Goal: Find contact information: Find contact information

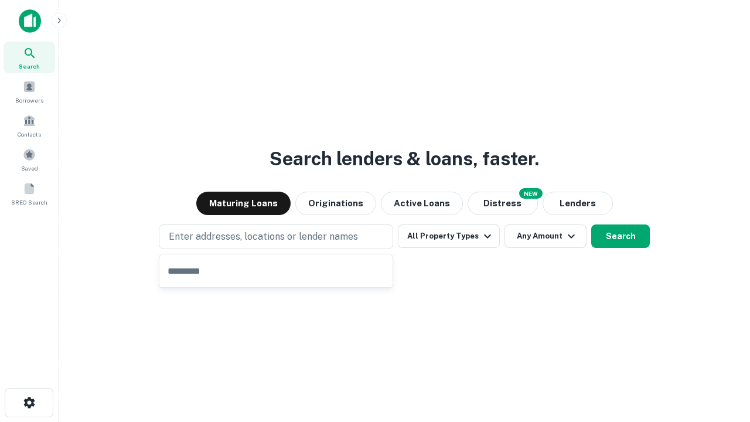
type input "**********"
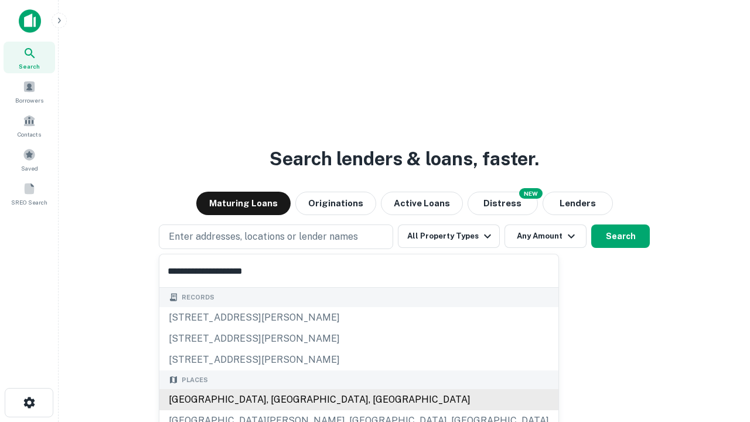
click at [280, 400] on div "Santa Monica, CA, USA" at bounding box center [358, 399] width 399 height 21
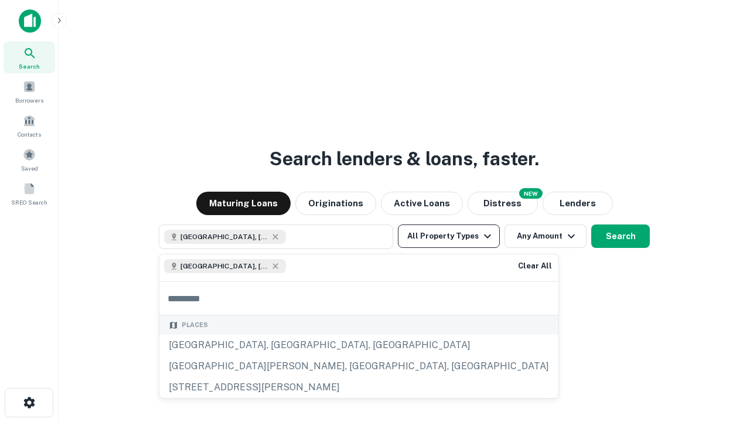
click at [449, 236] on button "All Property Types" at bounding box center [449, 235] width 102 height 23
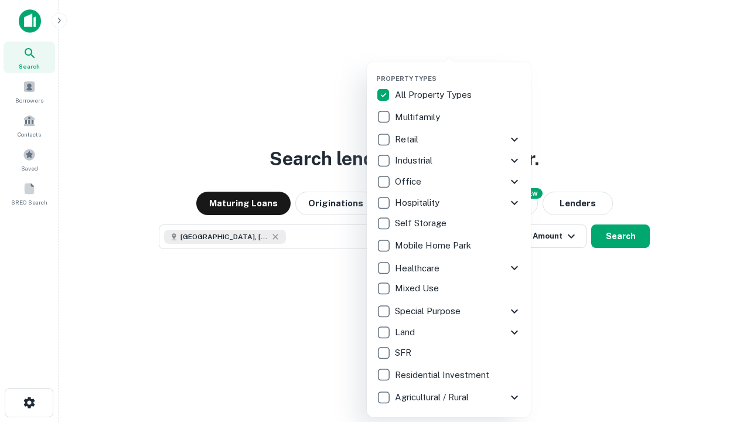
click at [458, 71] on button "button" at bounding box center [458, 71] width 164 height 1
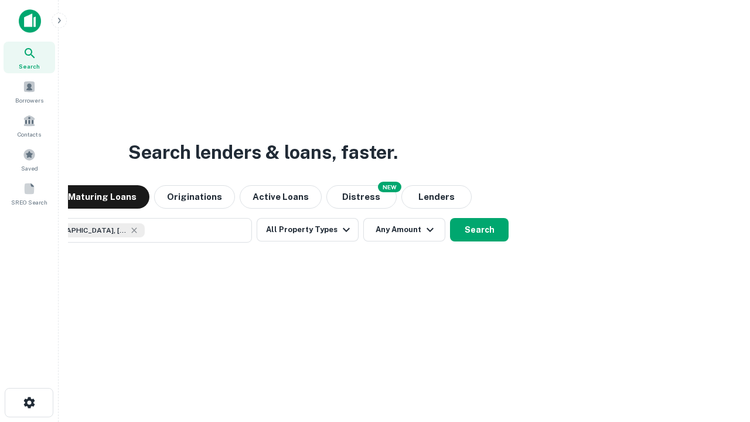
scroll to position [19, 0]
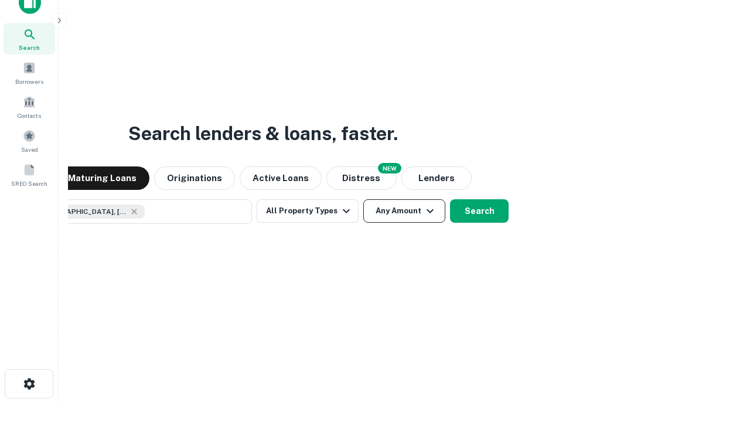
click at [363, 199] on button "Any Amount" at bounding box center [404, 210] width 82 height 23
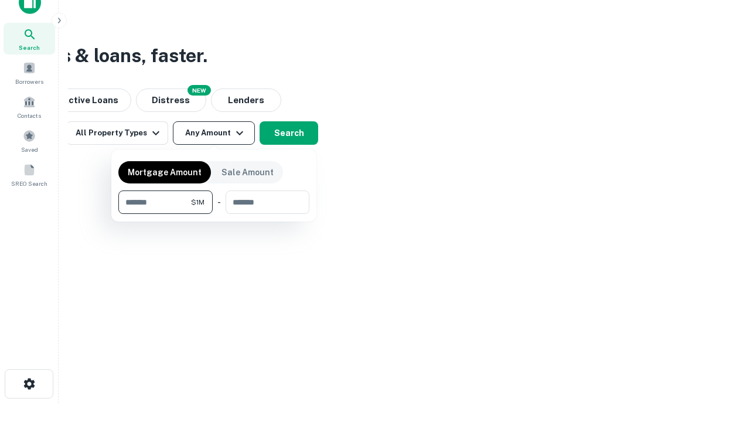
type input "*******"
click at [214, 214] on button "button" at bounding box center [213, 214] width 191 height 1
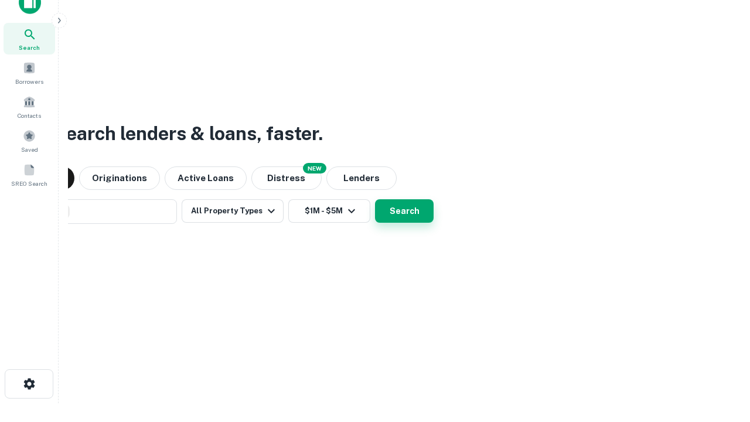
click at [375, 199] on button "Search" at bounding box center [404, 210] width 59 height 23
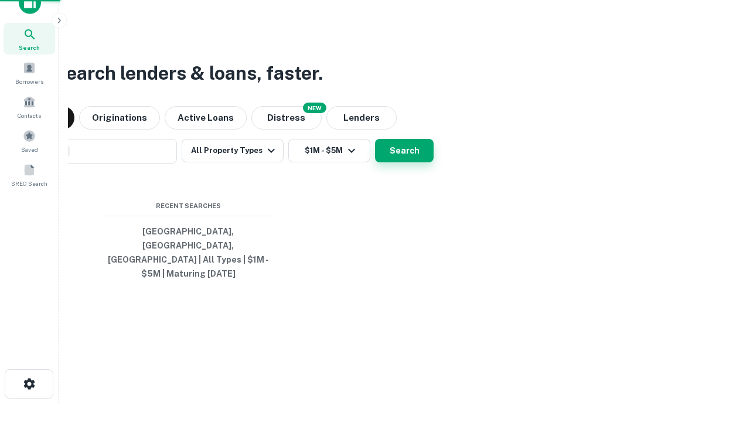
scroll to position [38, 332]
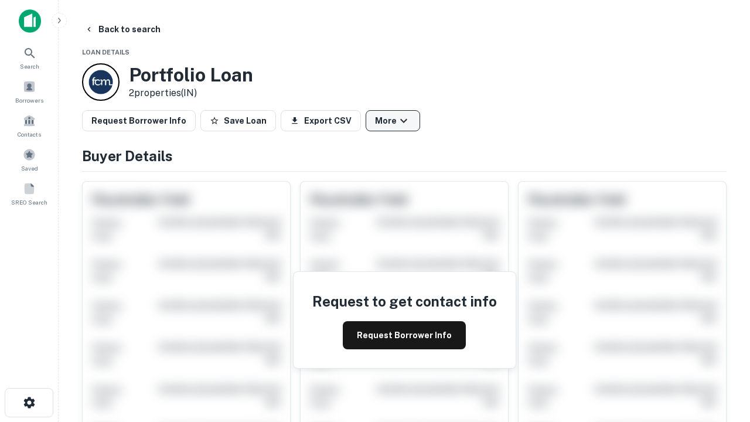
click at [393, 121] on button "More" at bounding box center [393, 120] width 54 height 21
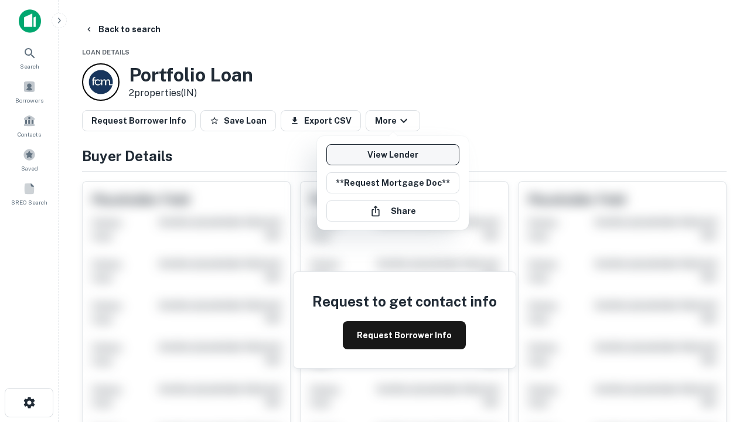
click at [393, 155] on link "View Lender" at bounding box center [392, 154] width 133 height 21
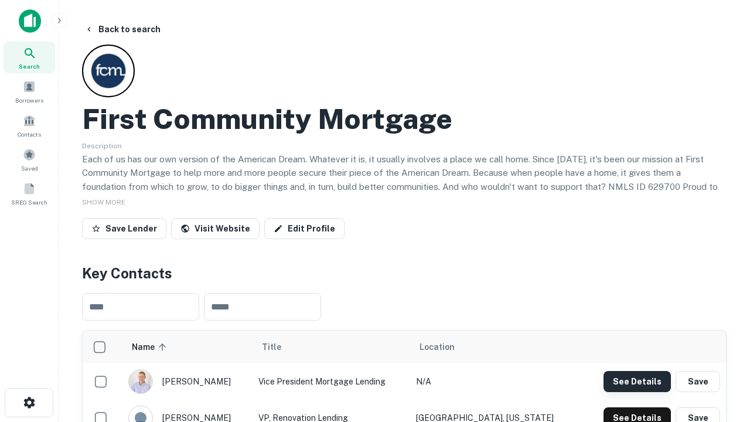
click at [637, 381] on button "See Details" at bounding box center [637, 381] width 67 height 21
click at [29, 403] on icon "button" at bounding box center [29, 403] width 14 height 14
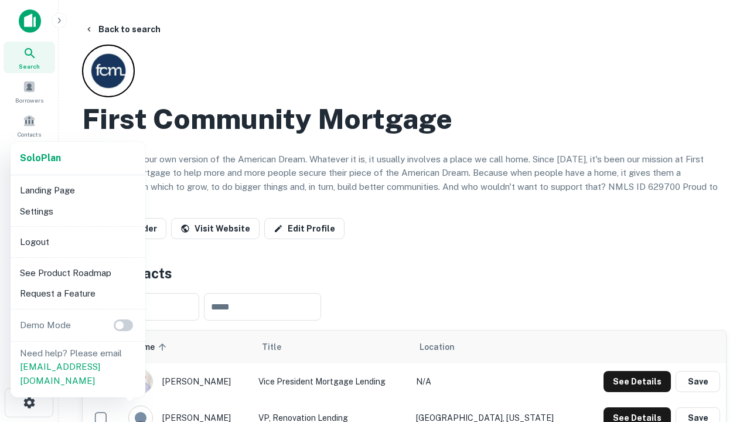
click at [77, 241] on li "Logout" at bounding box center [77, 241] width 125 height 21
